Goal: Find contact information: Find contact information

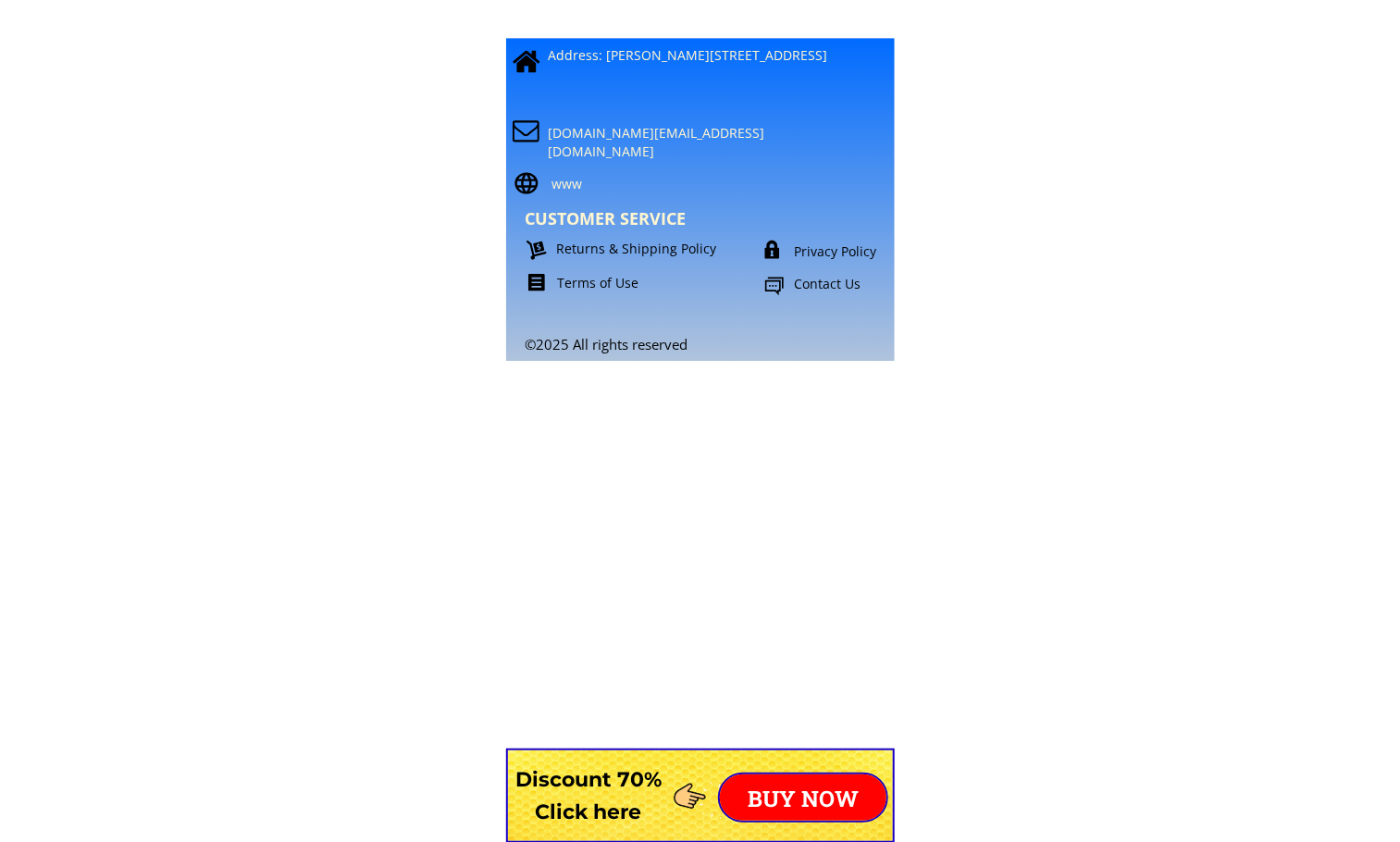
scroll to position [16357, 0]
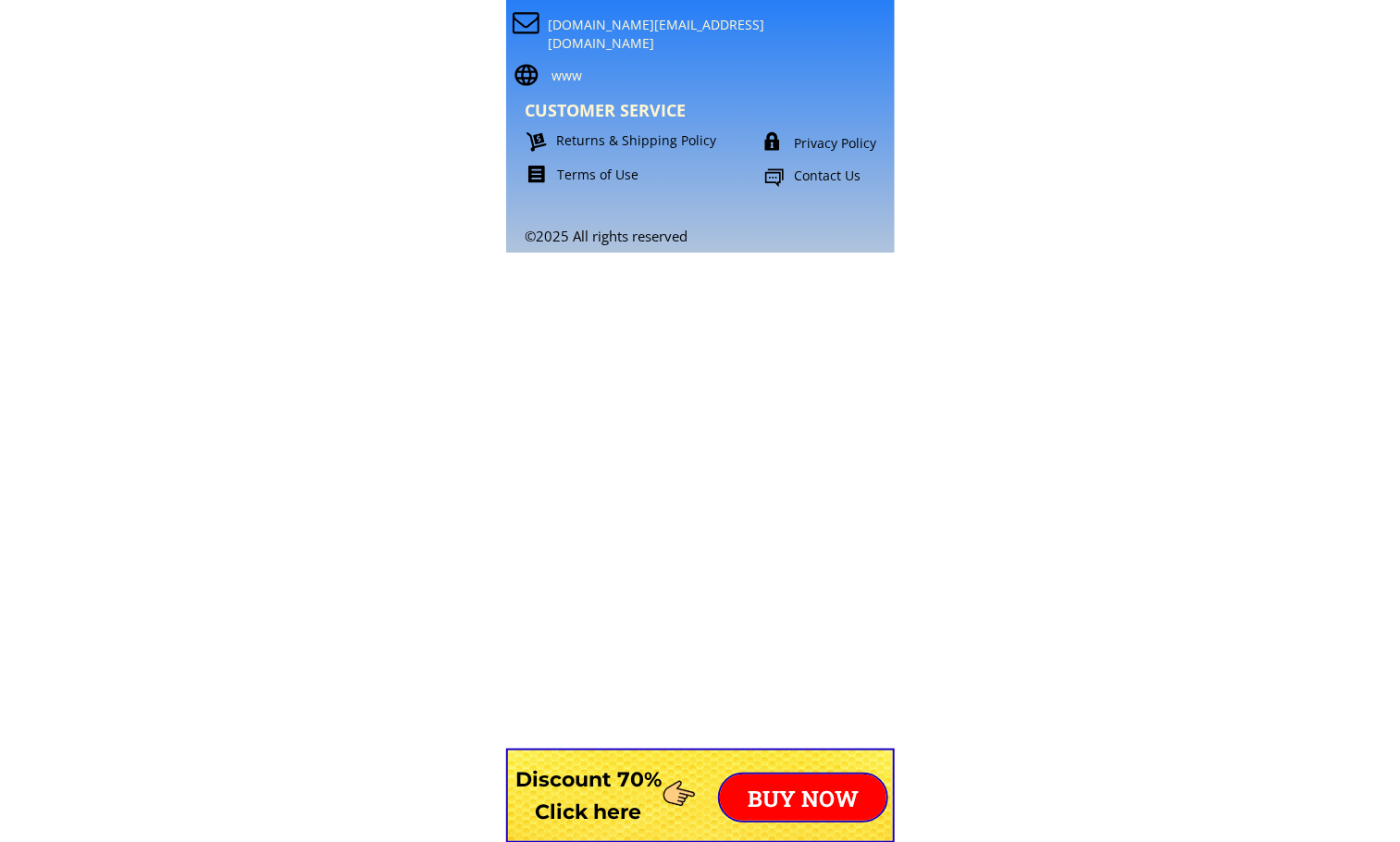
click at [822, 178] on font "Contact Us" at bounding box center [827, 175] width 66 height 18
click at [825, 134] on font "Privacy Policy" at bounding box center [836, 143] width 82 height 18
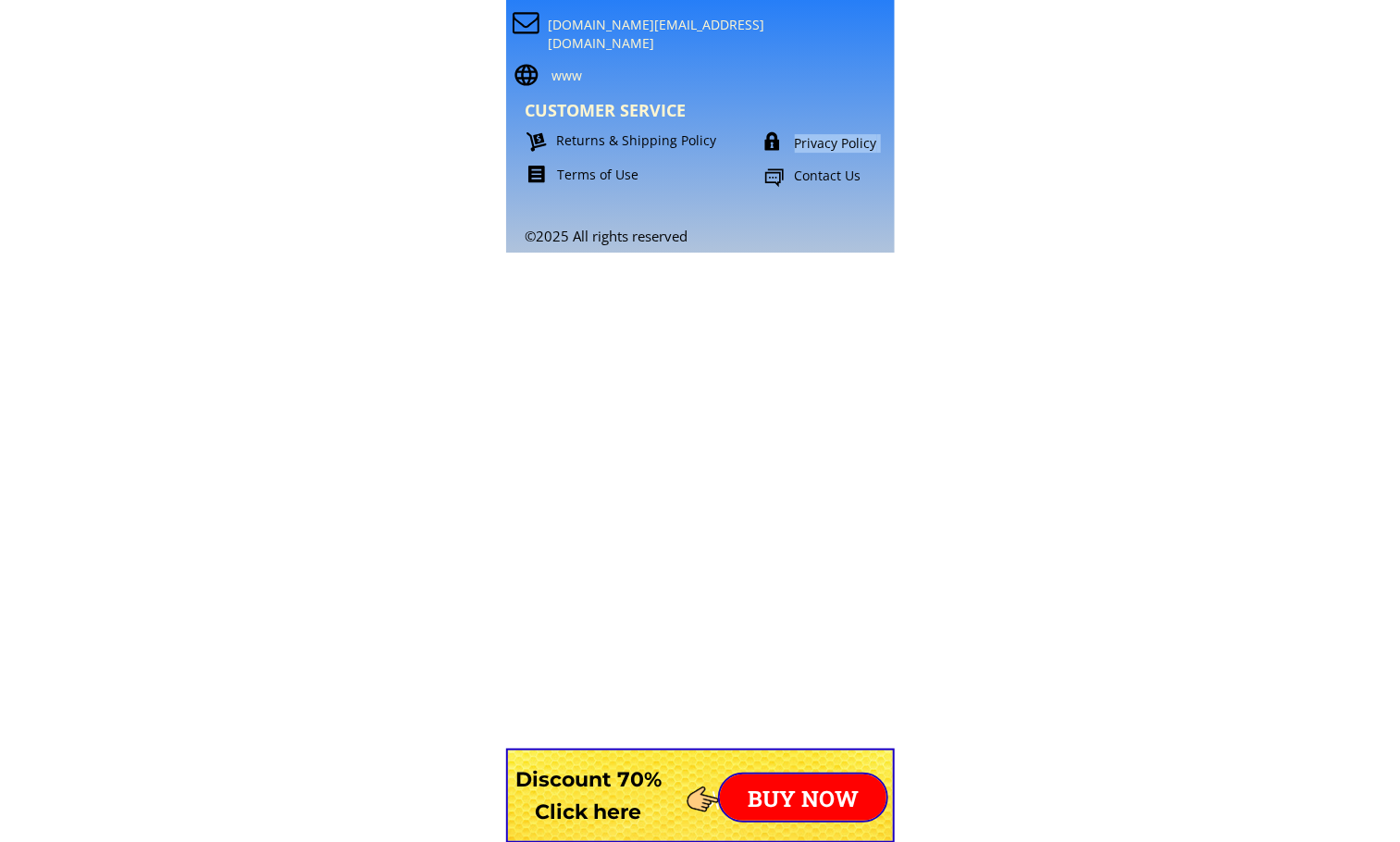
click at [825, 134] on font "Privacy Policy" at bounding box center [836, 143] width 82 height 18
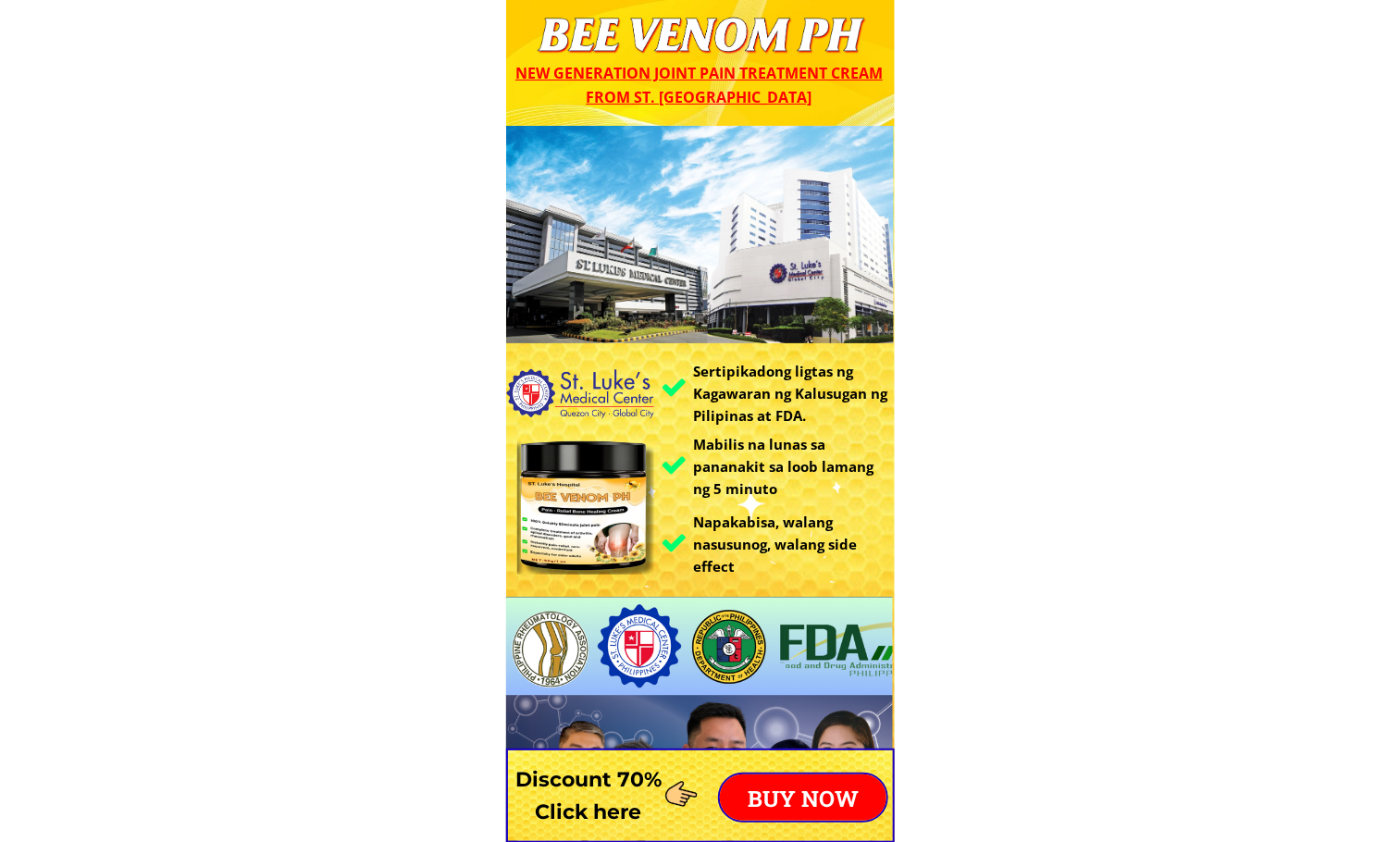
scroll to position [139, 0]
